Goal: Task Accomplishment & Management: Use online tool/utility

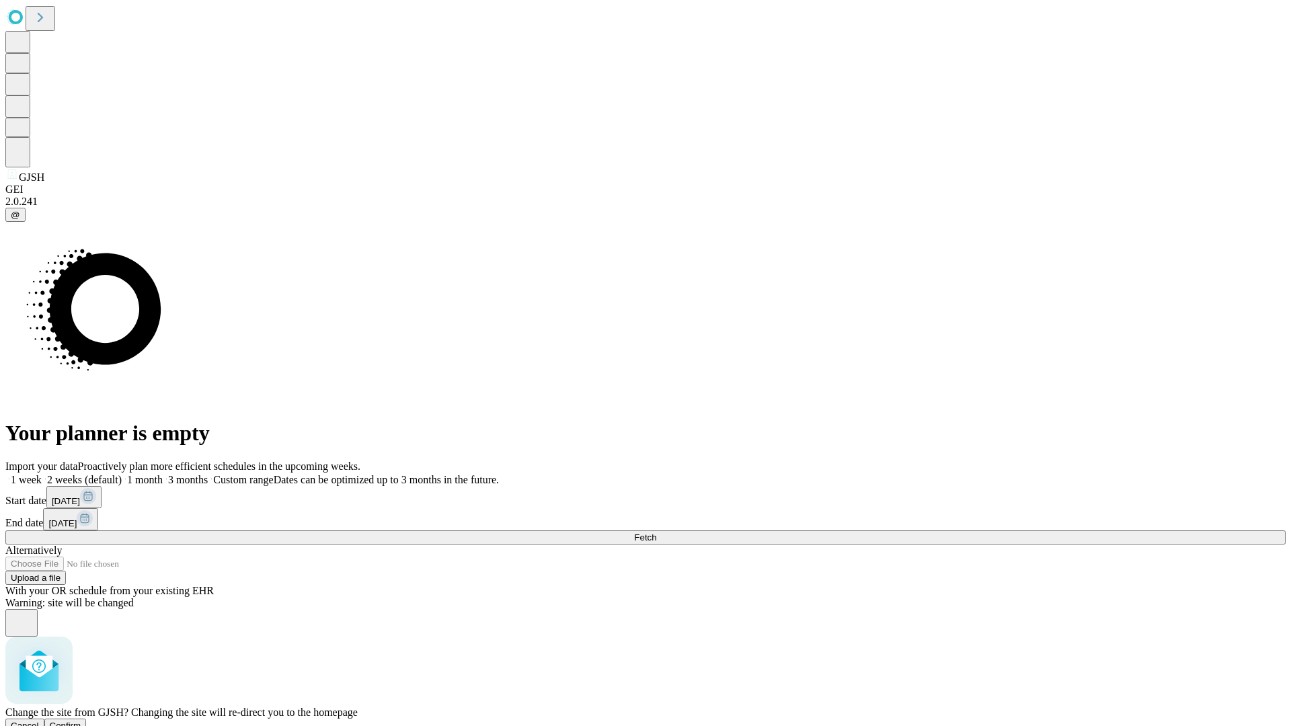
click at [81, 721] on span "Confirm" at bounding box center [66, 726] width 32 height 10
click at [122, 474] on label "2 weeks (default)" at bounding box center [82, 479] width 80 height 11
click at [656, 533] on span "Fetch" at bounding box center [645, 538] width 22 height 10
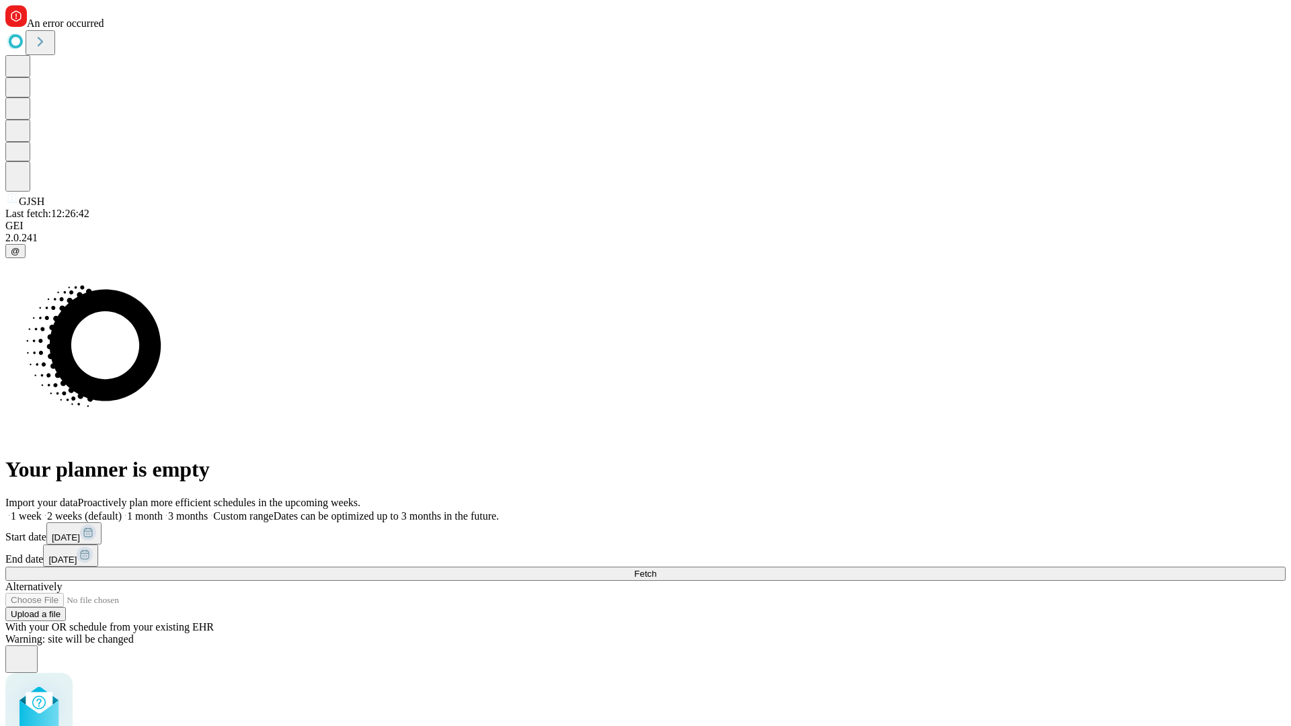
click at [122, 510] on label "2 weeks (default)" at bounding box center [82, 515] width 80 height 11
click at [656, 569] on span "Fetch" at bounding box center [645, 574] width 22 height 10
click at [122, 510] on label "2 weeks (default)" at bounding box center [82, 515] width 80 height 11
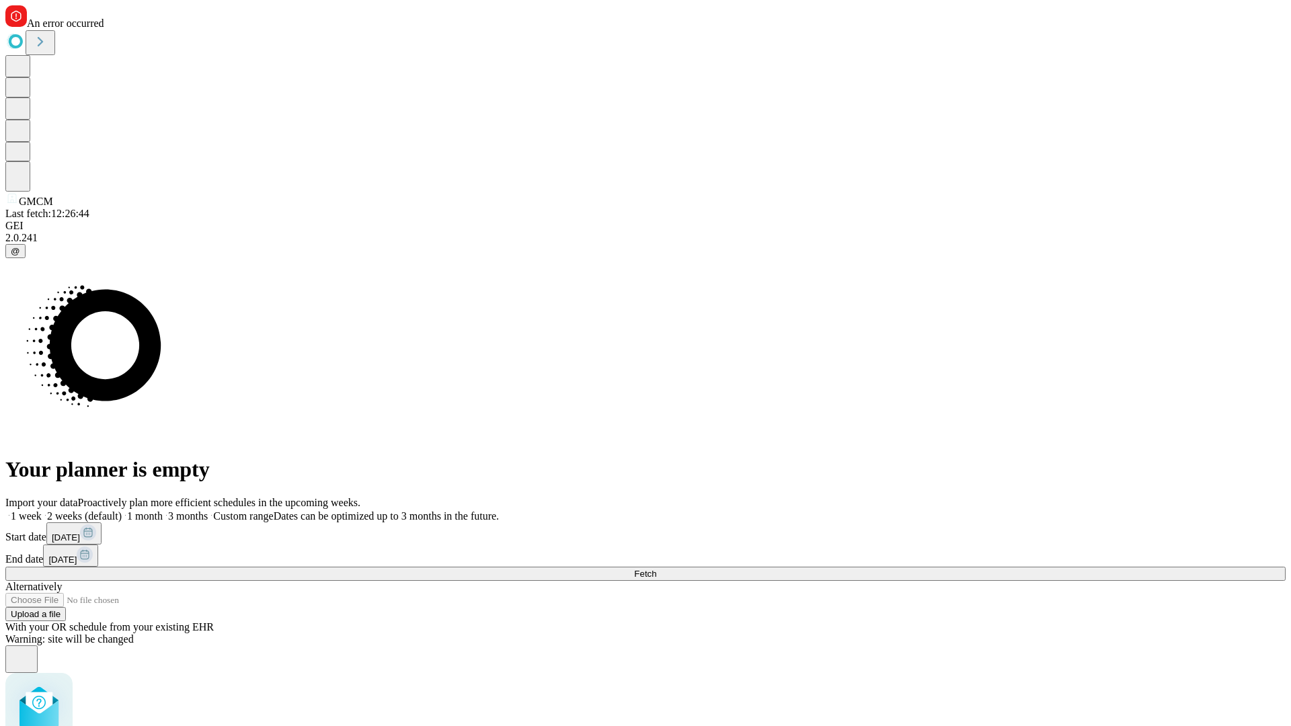
click at [656, 569] on span "Fetch" at bounding box center [645, 574] width 22 height 10
click at [122, 510] on label "2 weeks (default)" at bounding box center [82, 515] width 80 height 11
click at [656, 569] on span "Fetch" at bounding box center [645, 574] width 22 height 10
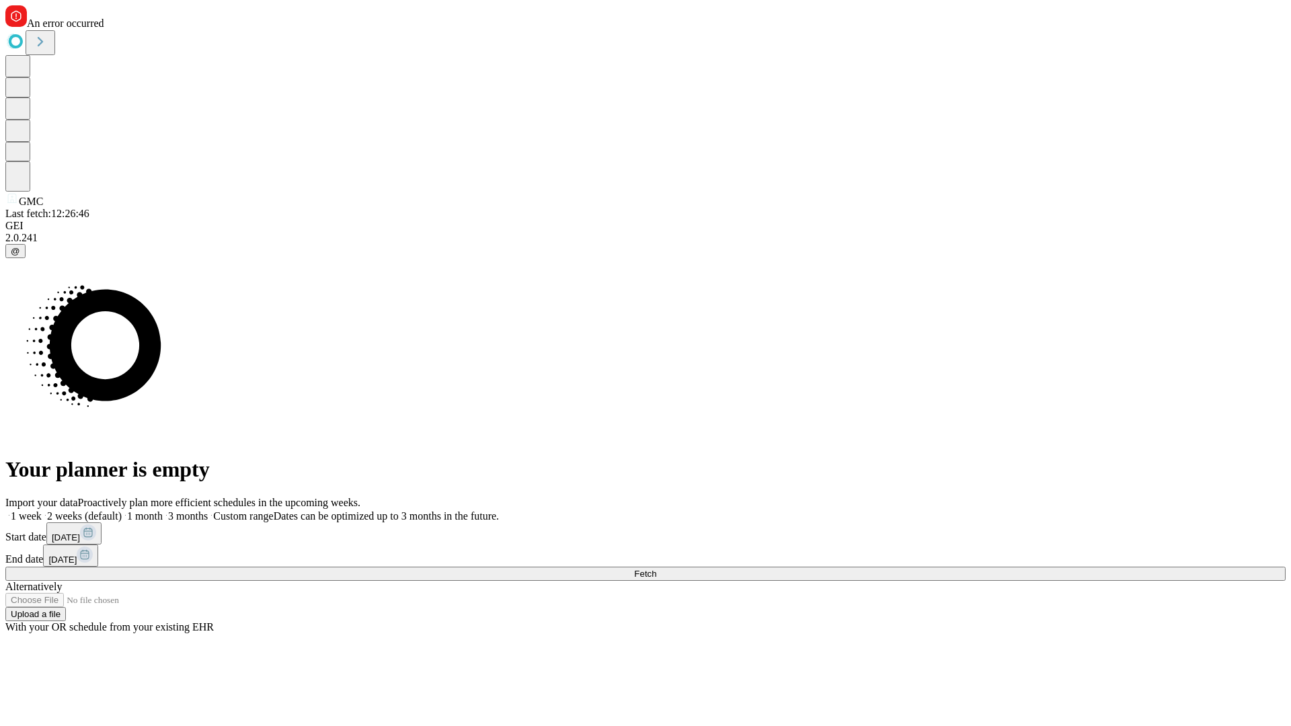
click at [122, 510] on label "2 weeks (default)" at bounding box center [82, 515] width 80 height 11
click at [656, 569] on span "Fetch" at bounding box center [645, 574] width 22 height 10
click at [122, 510] on label "2 weeks (default)" at bounding box center [82, 515] width 80 height 11
click at [656, 569] on span "Fetch" at bounding box center [645, 574] width 22 height 10
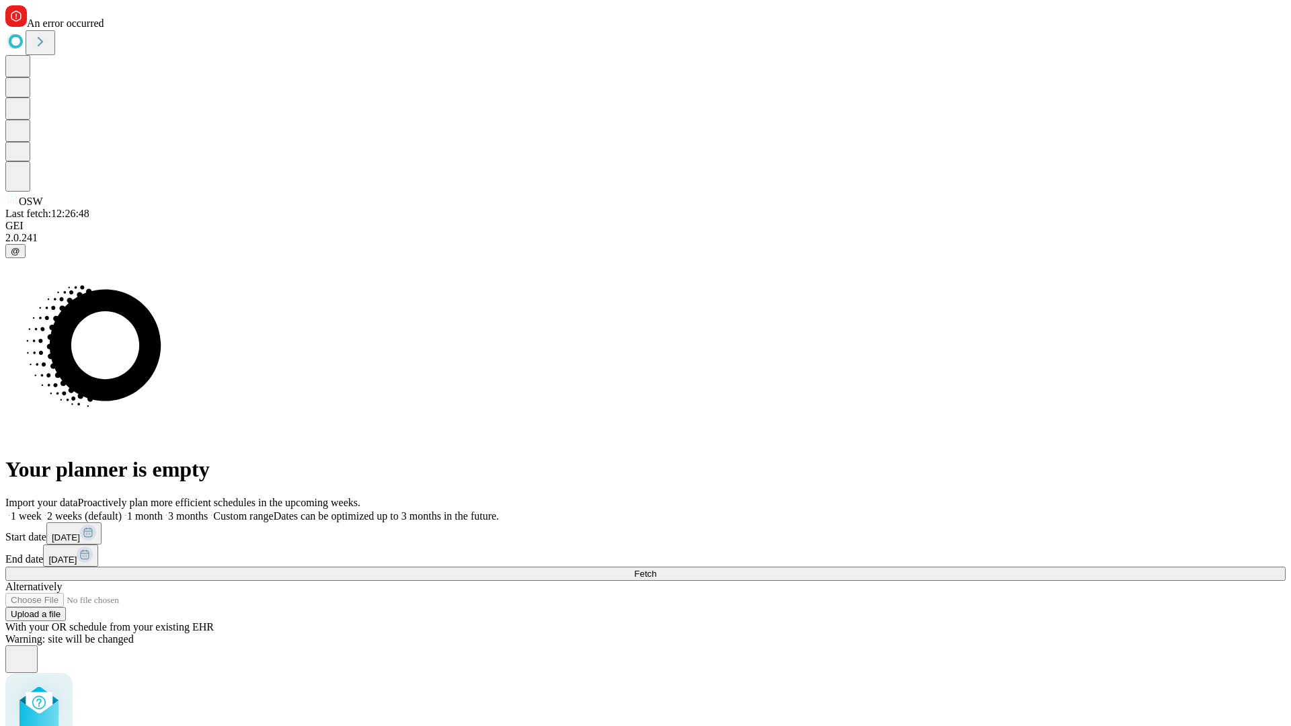
click at [122, 510] on label "2 weeks (default)" at bounding box center [82, 515] width 80 height 11
click at [656, 569] on span "Fetch" at bounding box center [645, 574] width 22 height 10
click at [122, 510] on label "2 weeks (default)" at bounding box center [82, 515] width 80 height 11
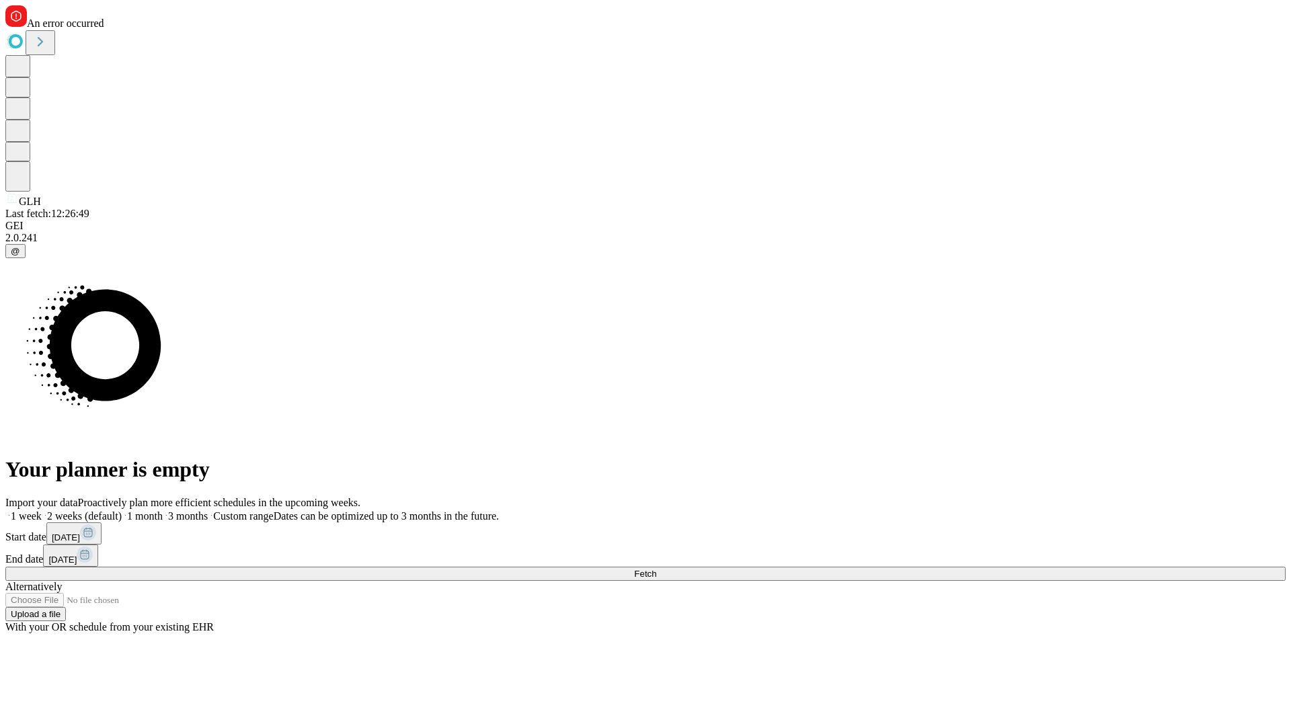
click at [656, 569] on span "Fetch" at bounding box center [645, 574] width 22 height 10
click at [122, 510] on label "2 weeks (default)" at bounding box center [82, 515] width 80 height 11
click at [656, 569] on span "Fetch" at bounding box center [645, 574] width 22 height 10
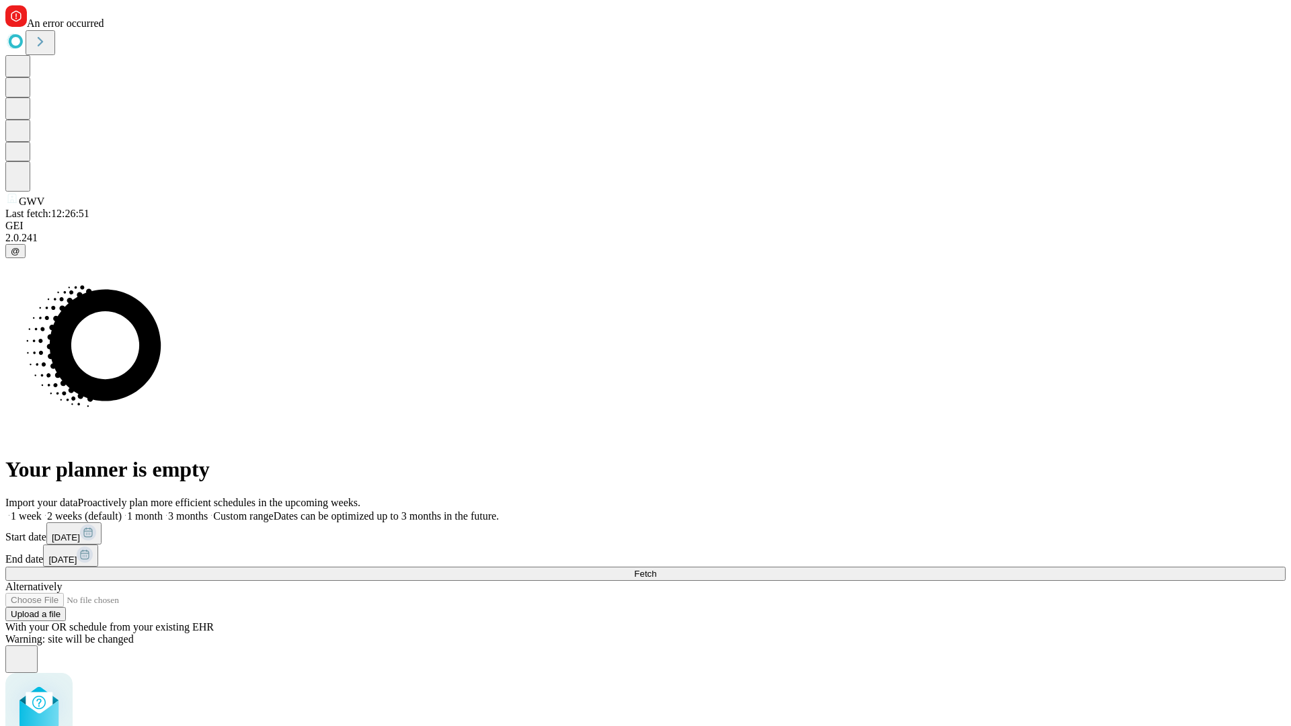
click at [122, 510] on label "2 weeks (default)" at bounding box center [82, 515] width 80 height 11
click at [656, 569] on span "Fetch" at bounding box center [645, 574] width 22 height 10
click at [122, 510] on label "2 weeks (default)" at bounding box center [82, 515] width 80 height 11
click at [656, 569] on span "Fetch" at bounding box center [645, 574] width 22 height 10
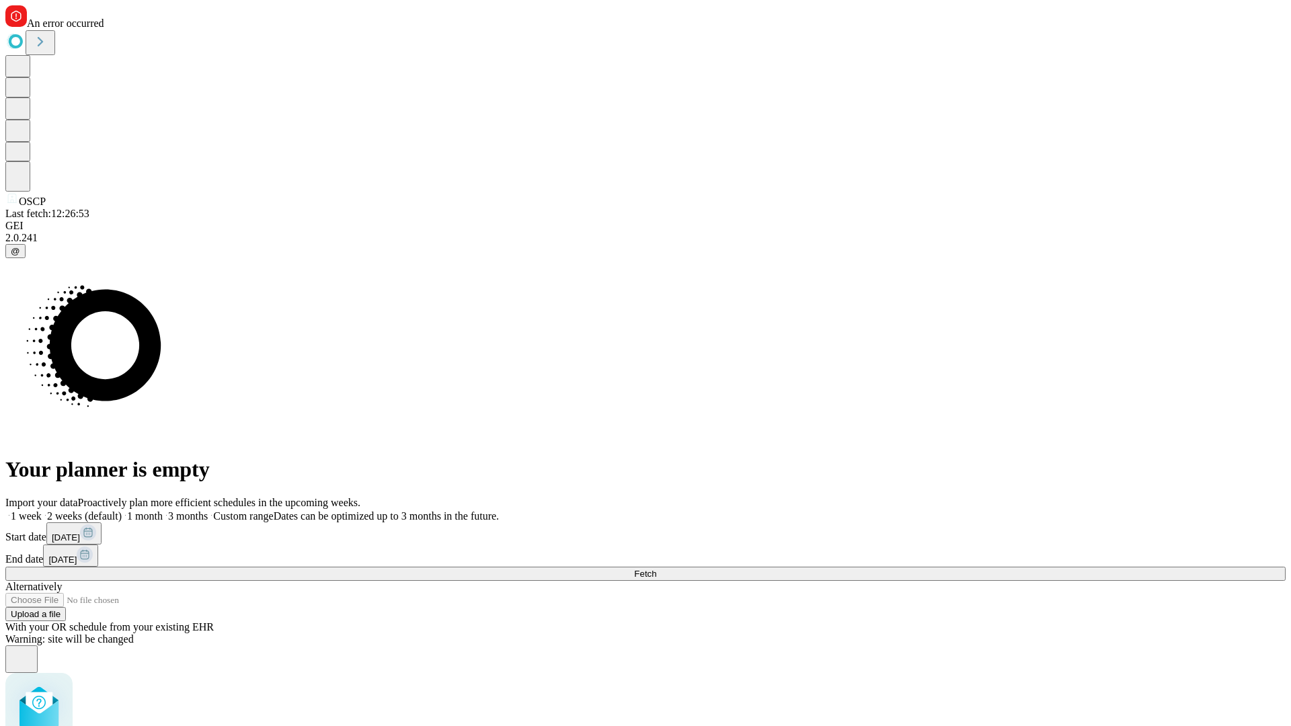
click at [122, 510] on label "2 weeks (default)" at bounding box center [82, 515] width 80 height 11
click at [656, 569] on span "Fetch" at bounding box center [645, 574] width 22 height 10
